Goal: Browse casually: Explore the website without a specific task or goal

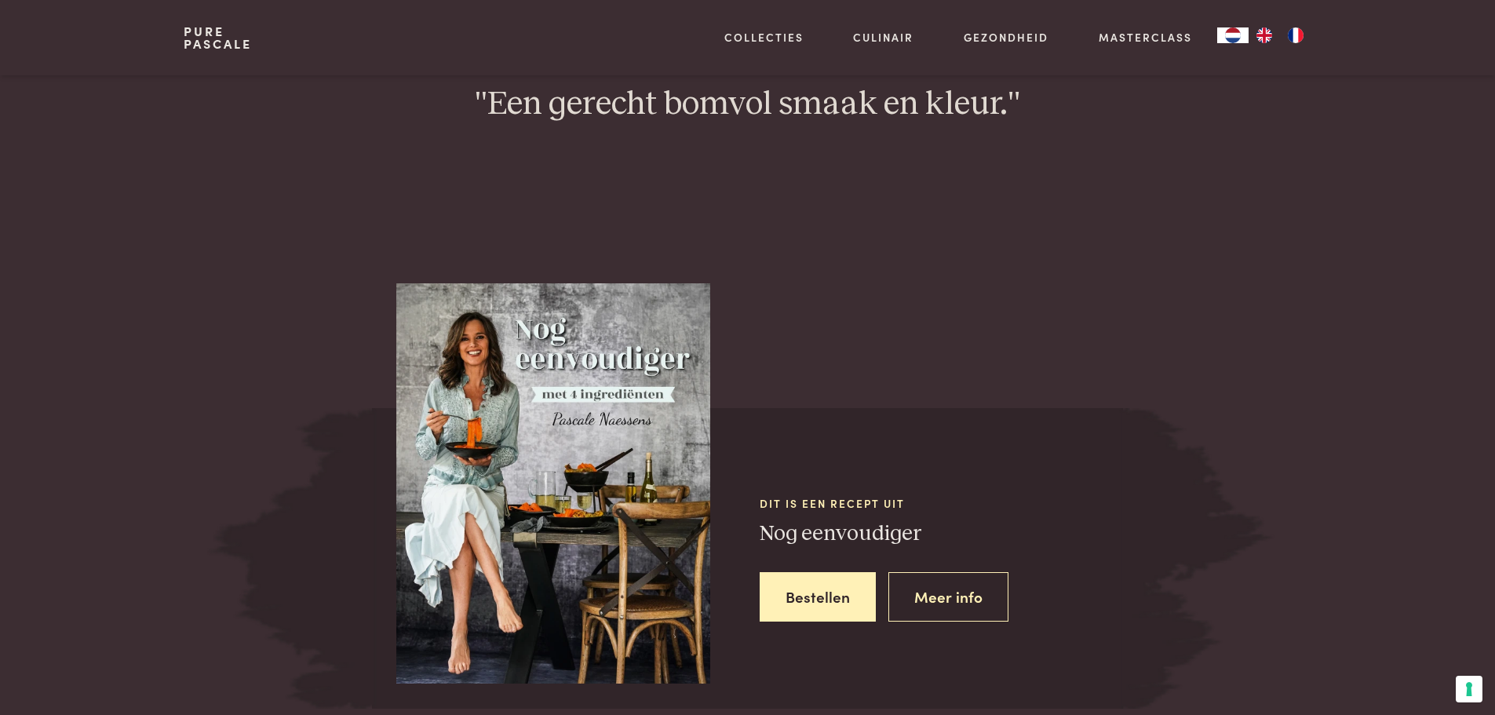
scroll to position [1570, 0]
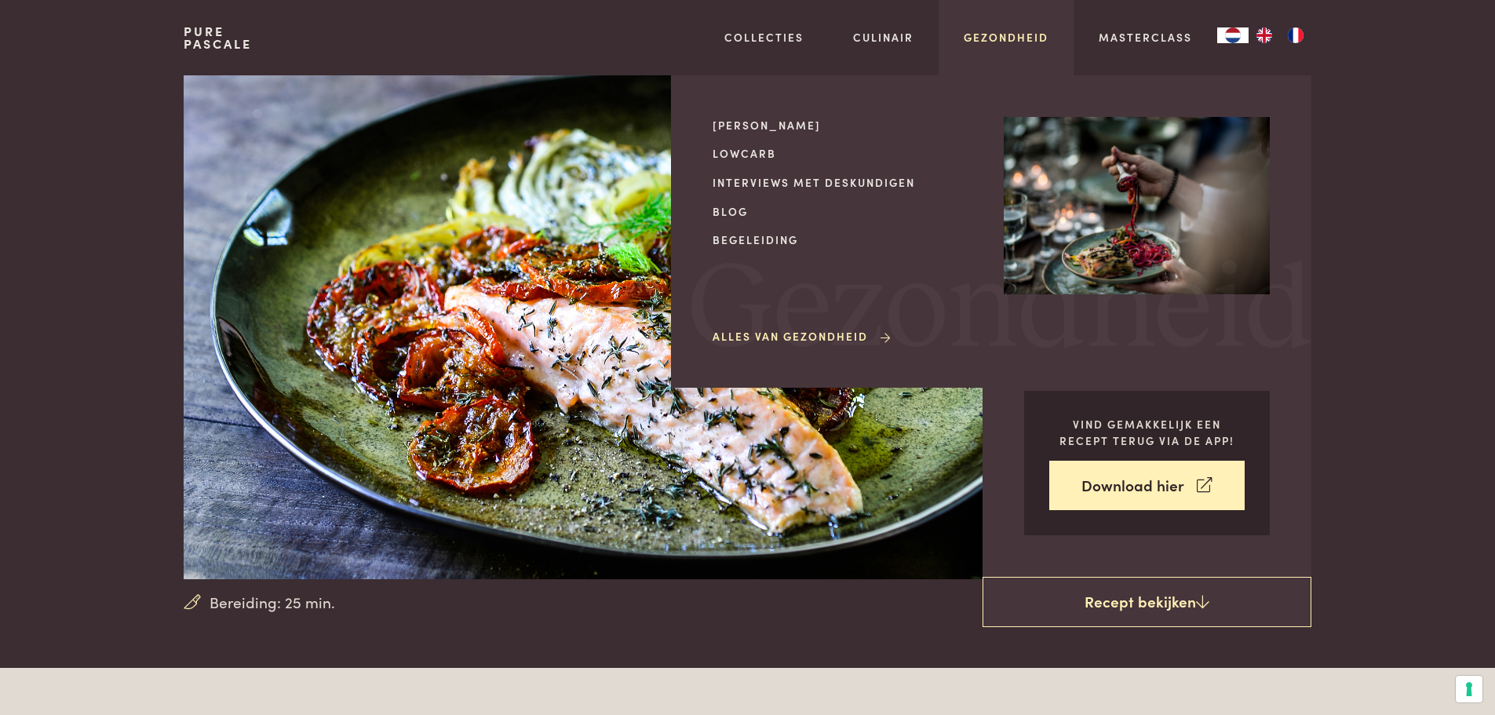
click at [1019, 41] on link "Gezondheid" at bounding box center [1006, 37] width 85 height 16
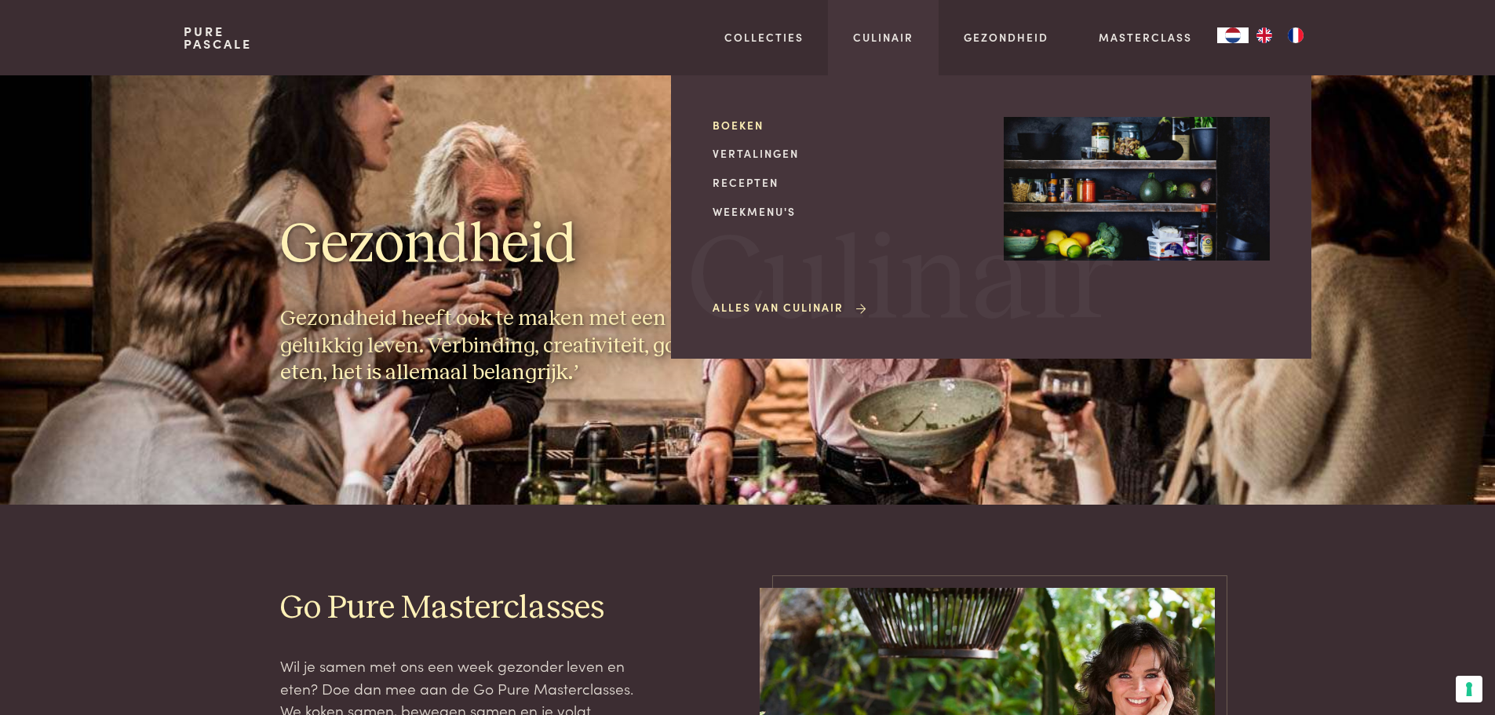
click at [752, 126] on link "Boeken" at bounding box center [846, 125] width 266 height 16
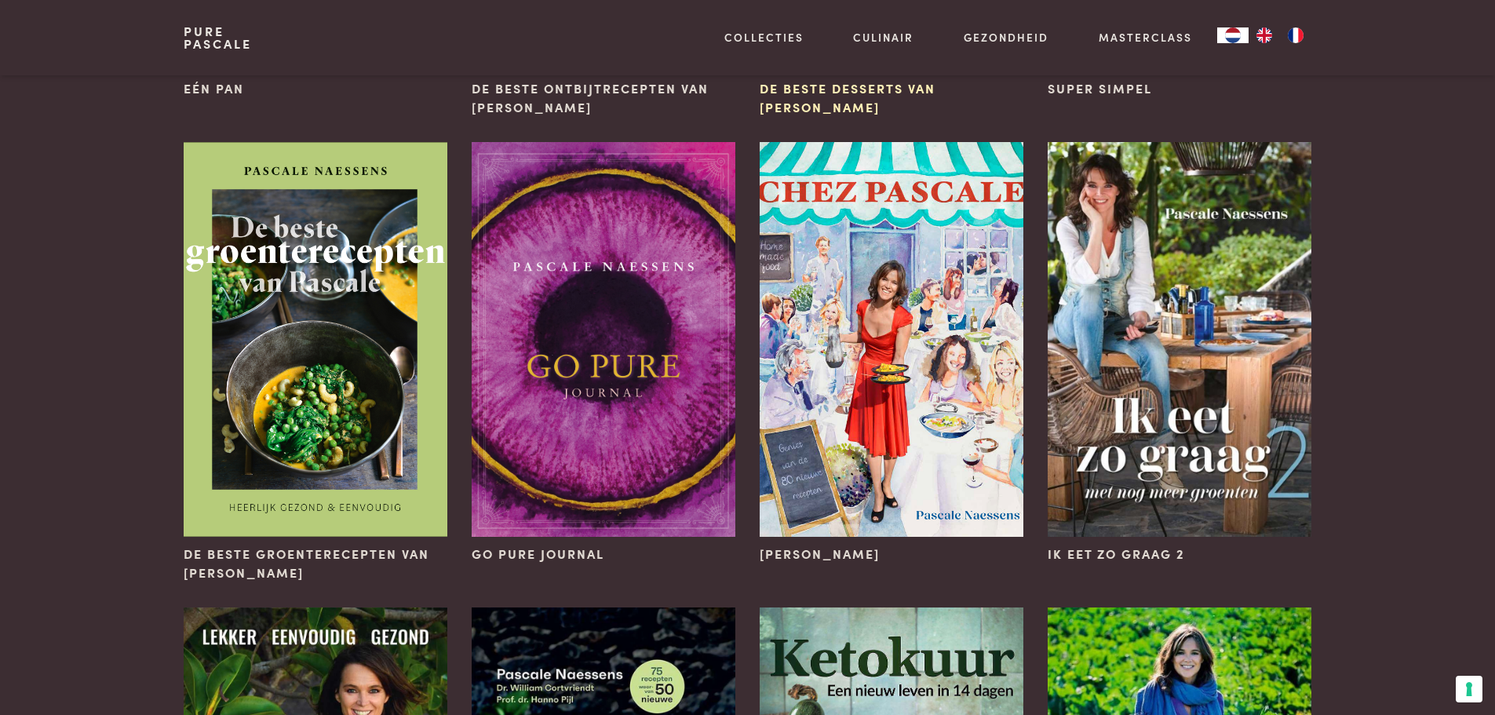
scroll to position [550, 0]
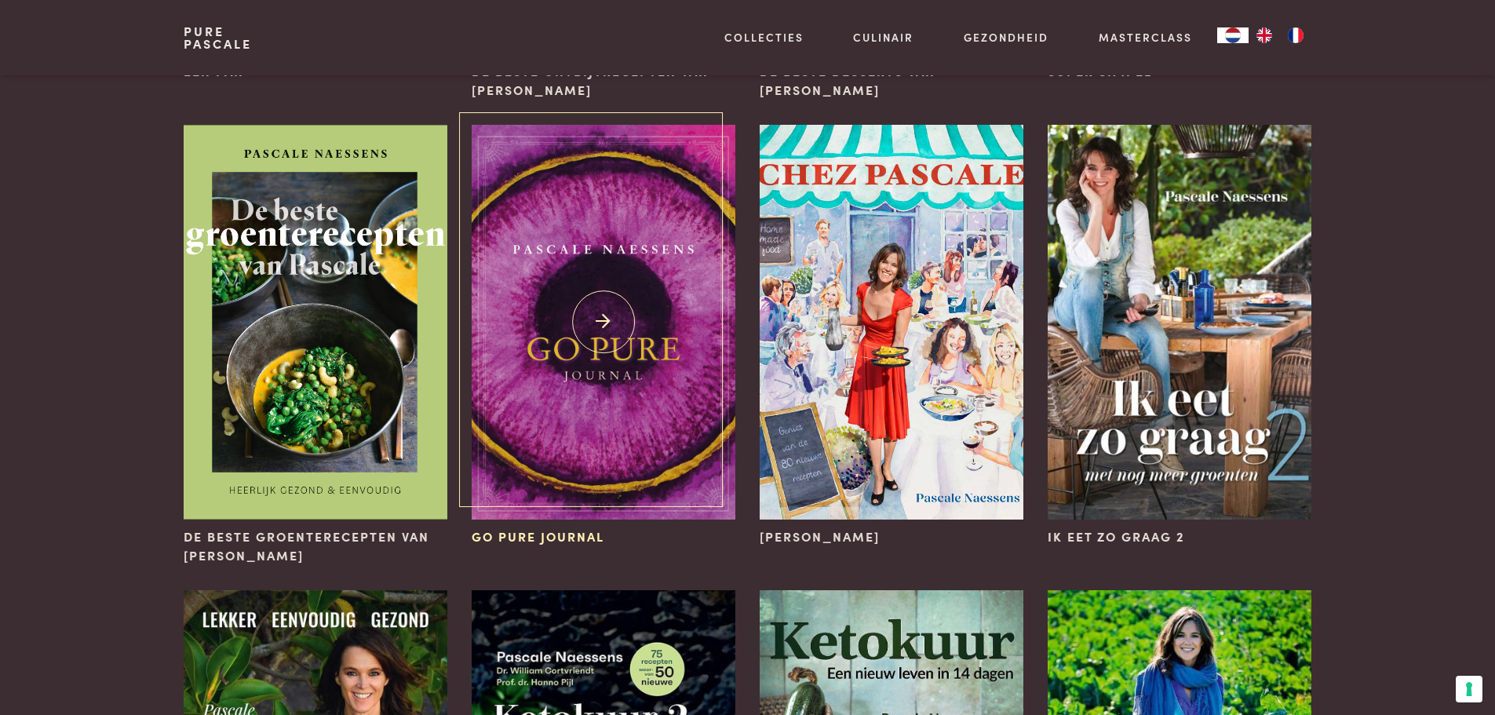
click at [637, 302] on img at bounding box center [603, 322] width 263 height 395
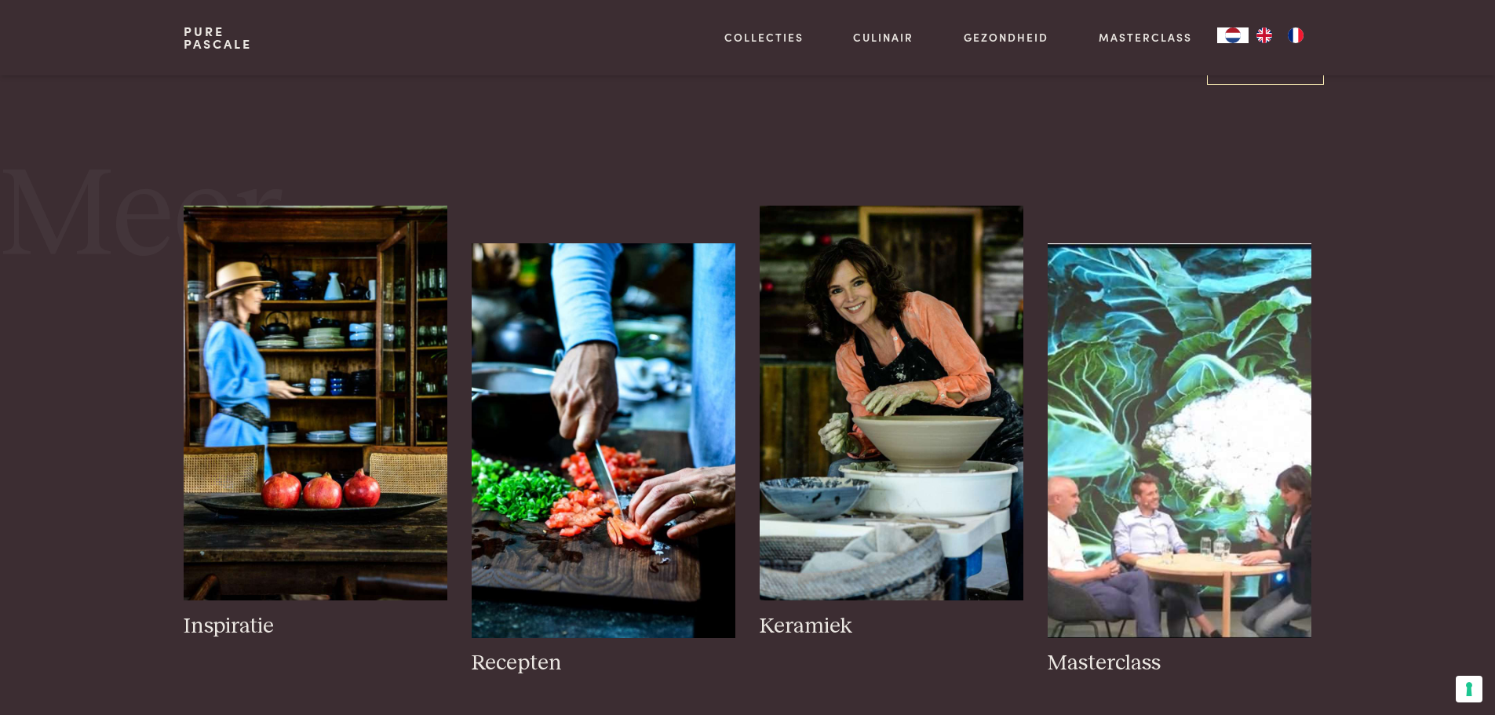
scroll to position [2041, 0]
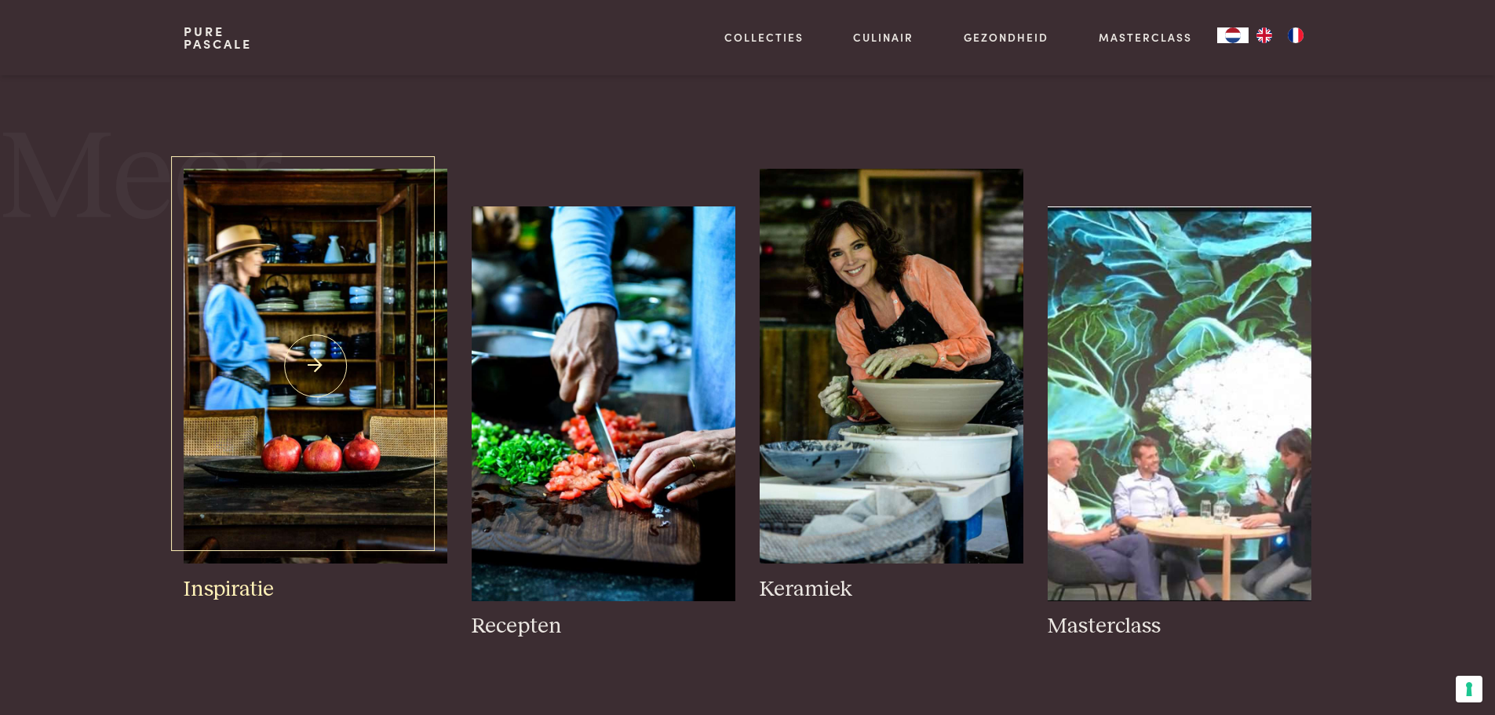
click at [273, 316] on img at bounding box center [315, 366] width 263 height 395
click at [579, 467] on img at bounding box center [603, 403] width 263 height 395
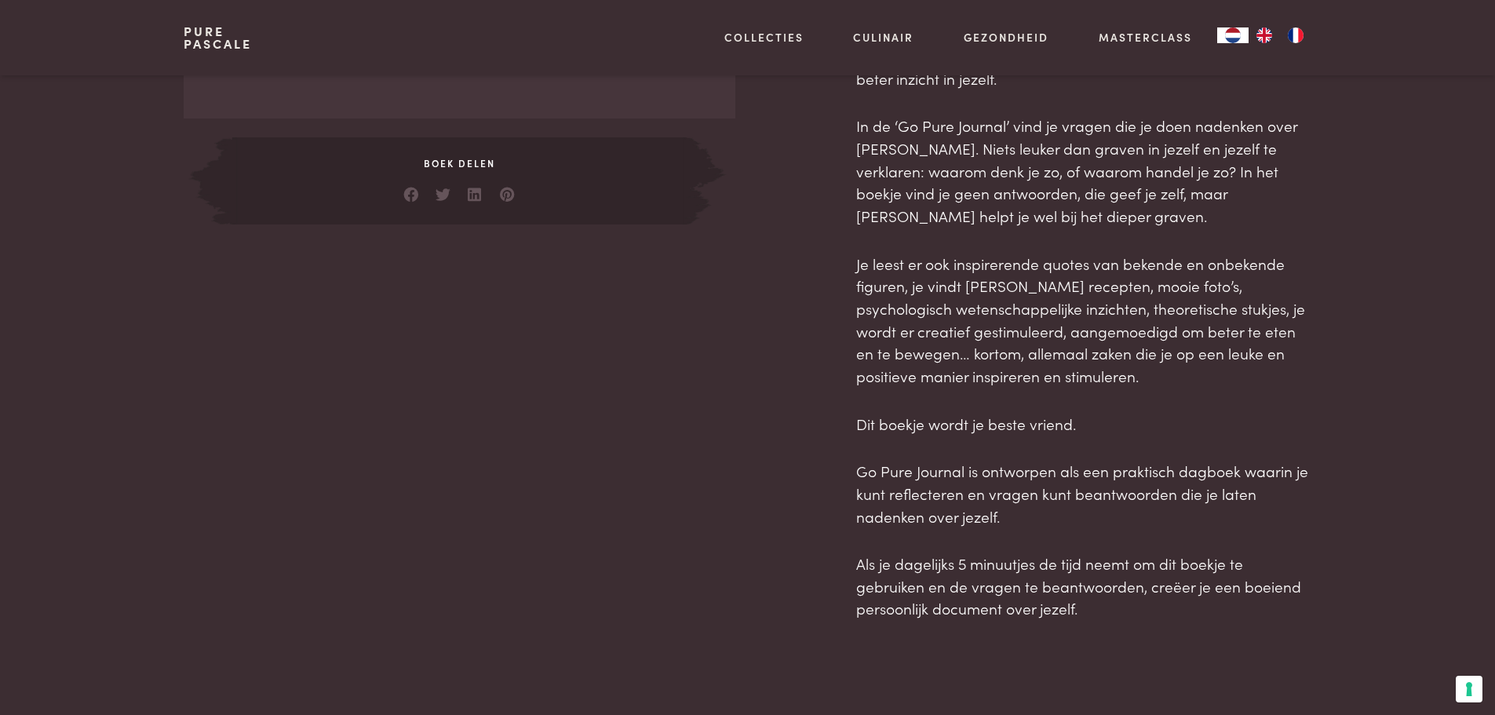
scroll to position [1021, 0]
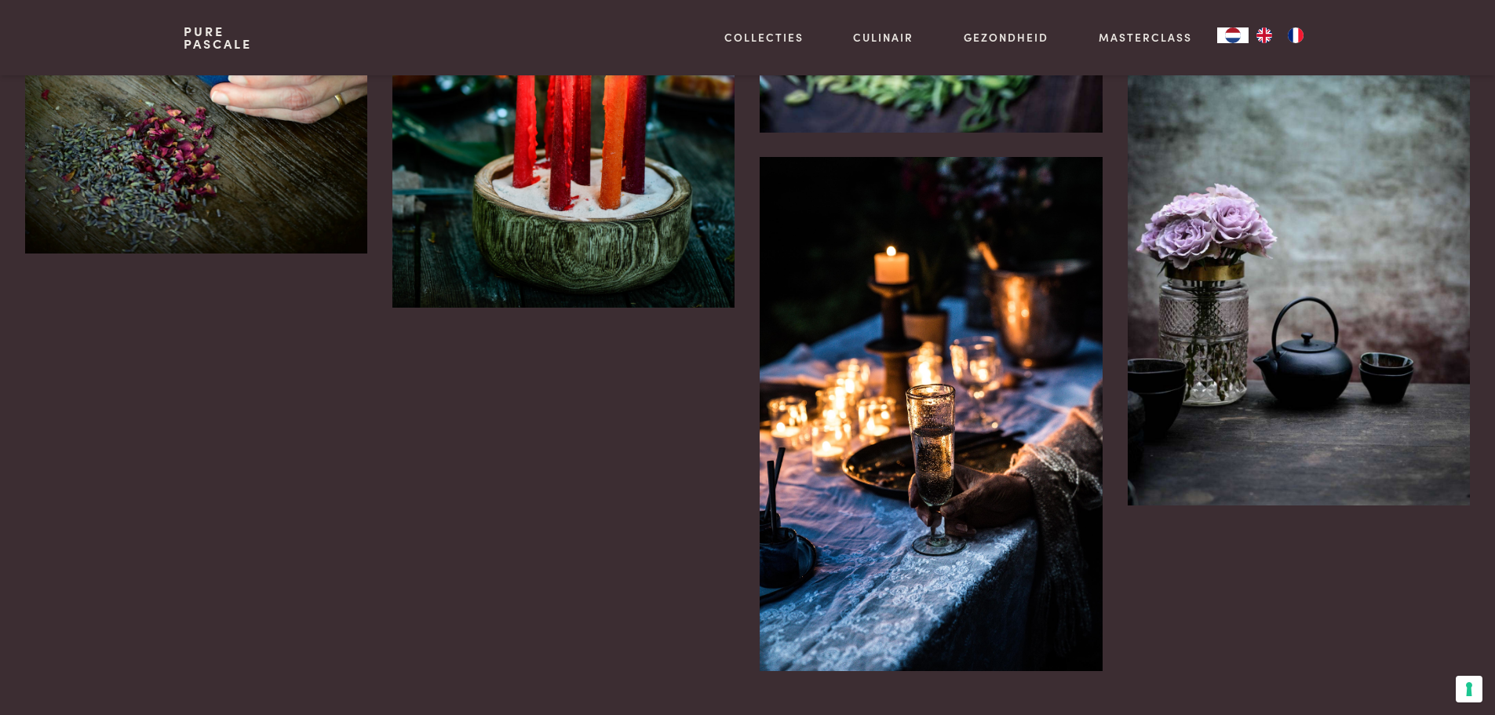
scroll to position [3297, 0]
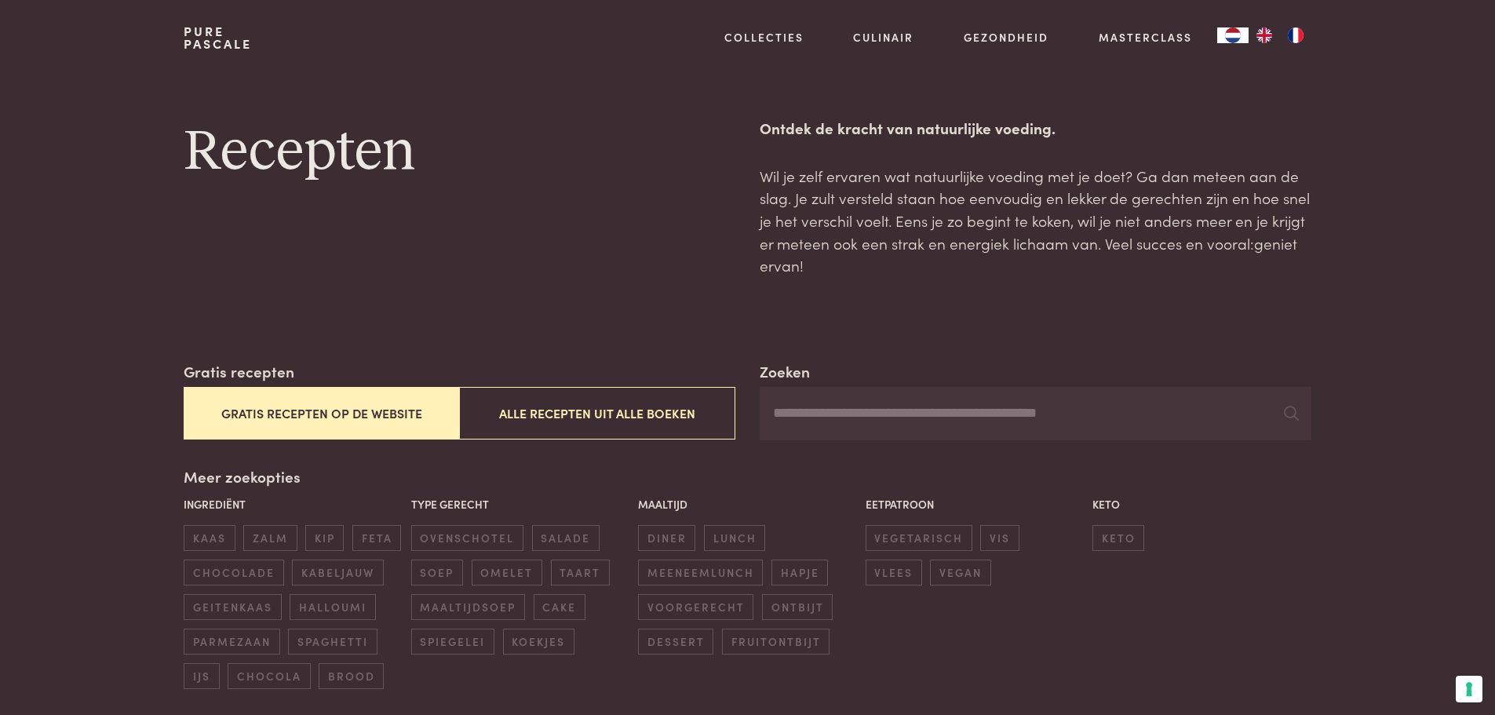
click at [366, 412] on button "Gratis recepten op de website" at bounding box center [322, 413] width 276 height 53
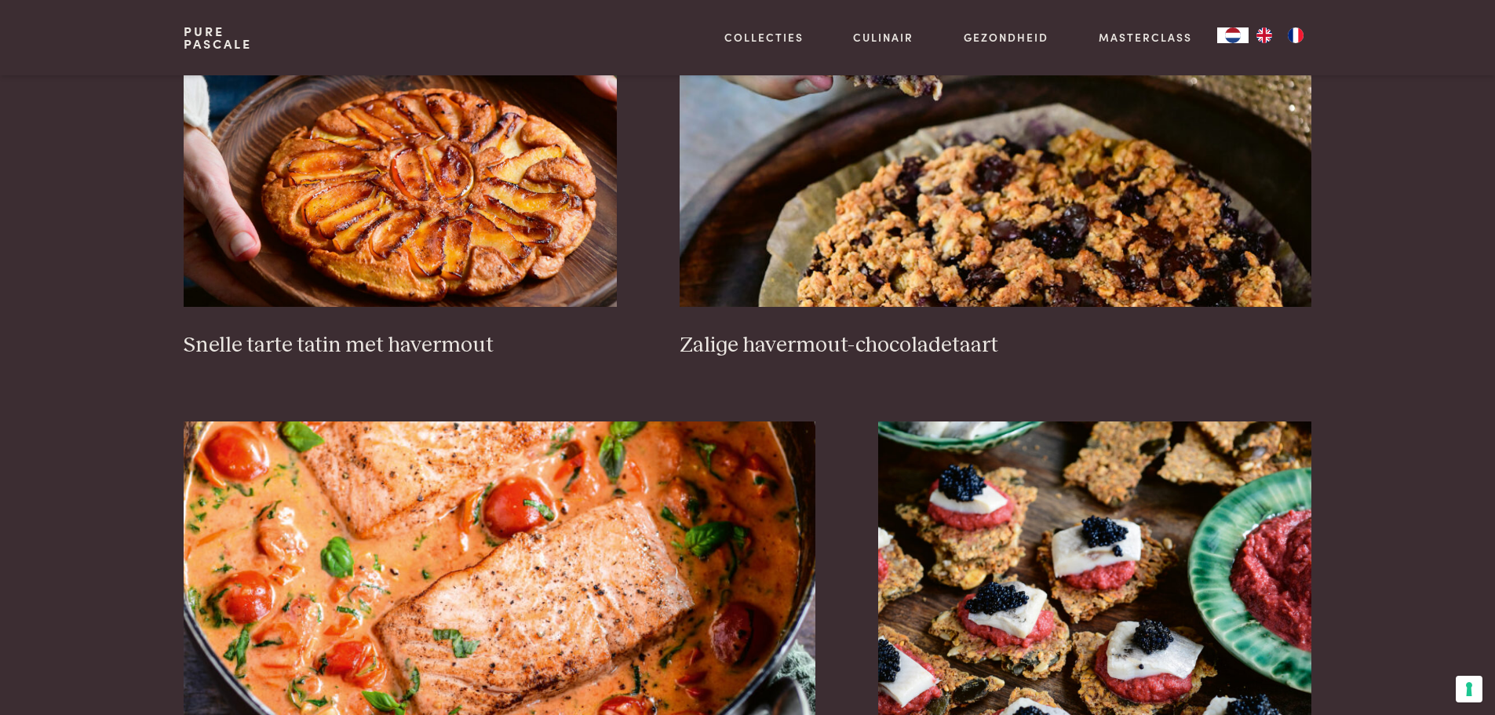
scroll to position [84, 0]
